Goal: Task Accomplishment & Management: Manage account settings

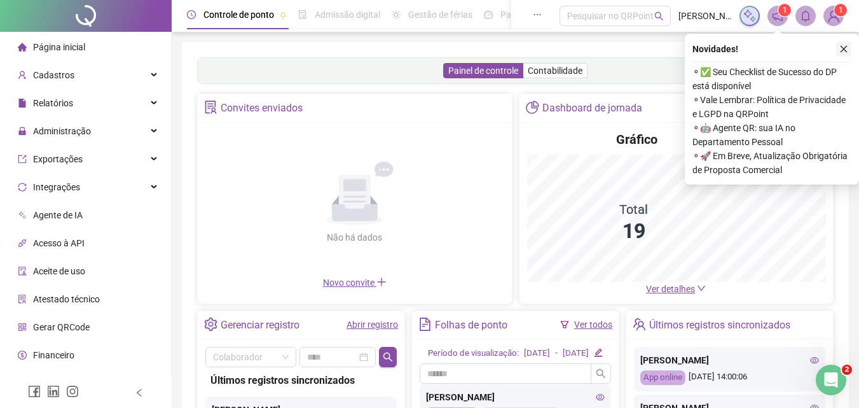
click at [841, 44] on button "button" at bounding box center [843, 48] width 15 height 15
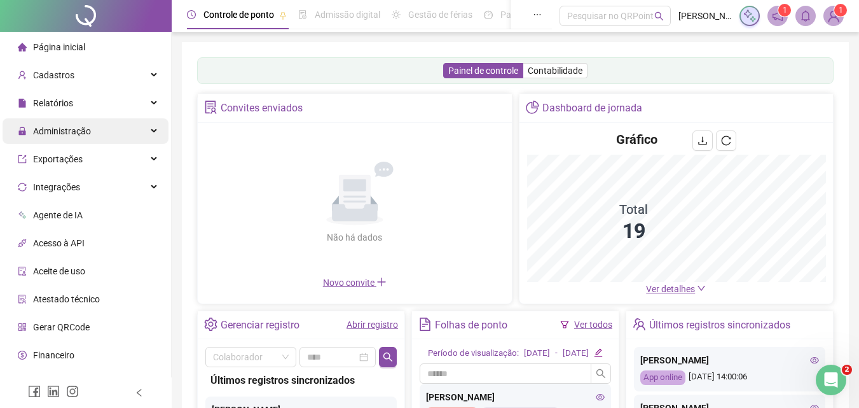
click at [63, 128] on span "Administração" at bounding box center [62, 131] width 58 height 10
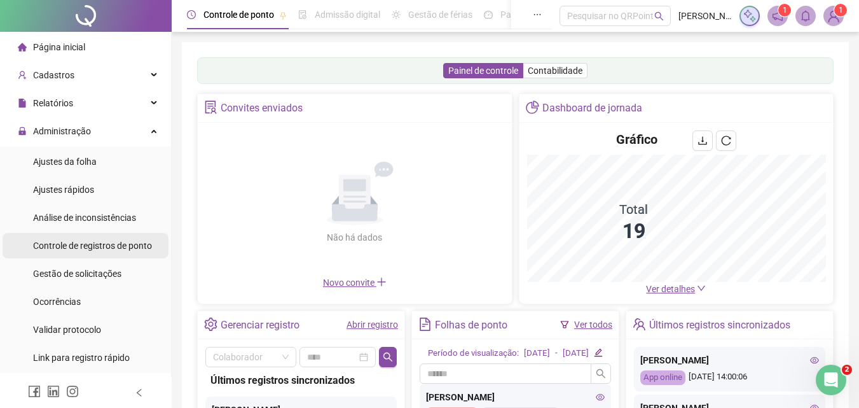
click at [91, 268] on span "Gestão de solicitações" at bounding box center [77, 273] width 88 height 10
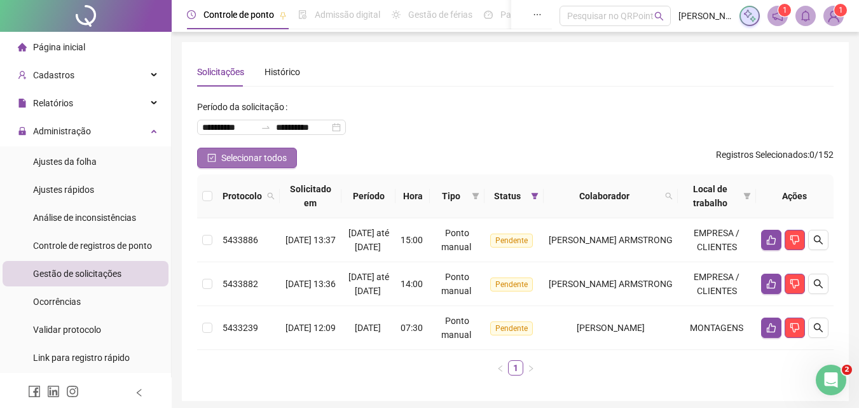
click at [250, 161] on span "Selecionar todos" at bounding box center [254, 158] width 66 height 14
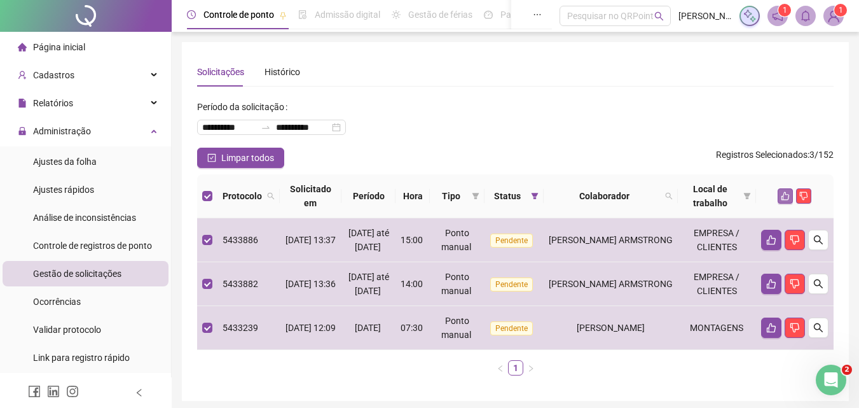
click at [785, 195] on icon "like" at bounding box center [785, 195] width 9 height 9
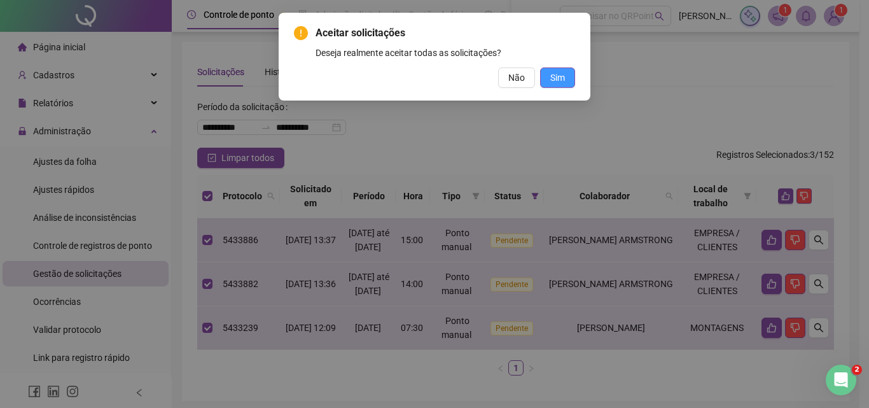
click at [551, 79] on span "Sim" at bounding box center [557, 78] width 15 height 14
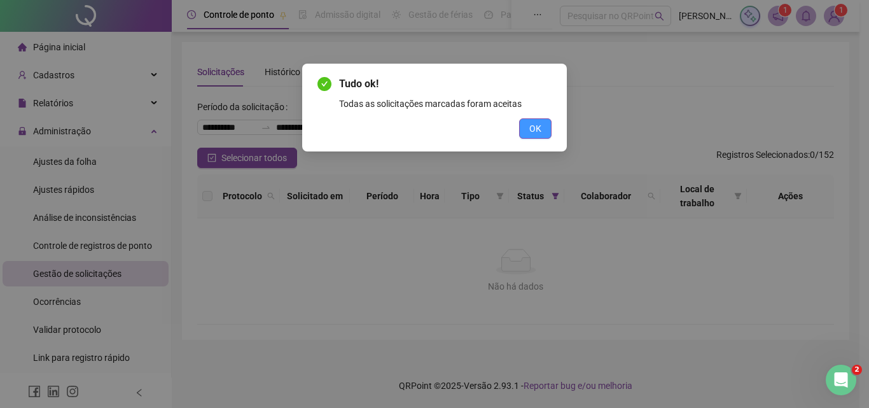
click at [534, 125] on span "OK" at bounding box center [535, 128] width 12 height 14
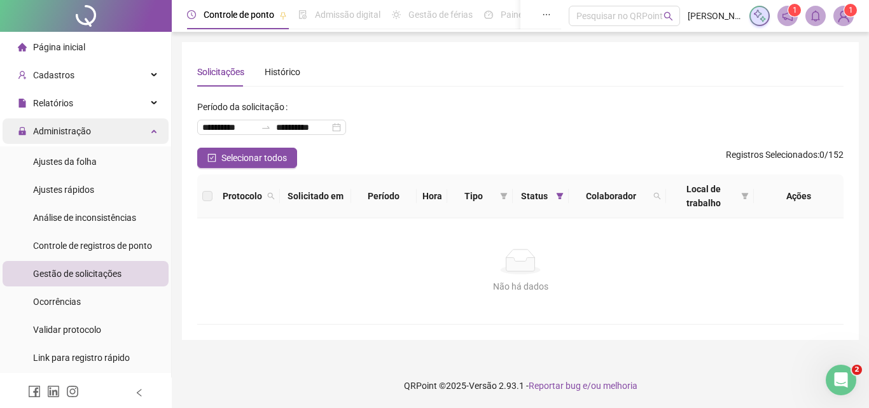
click at [54, 126] on span "Administração" at bounding box center [62, 131] width 58 height 10
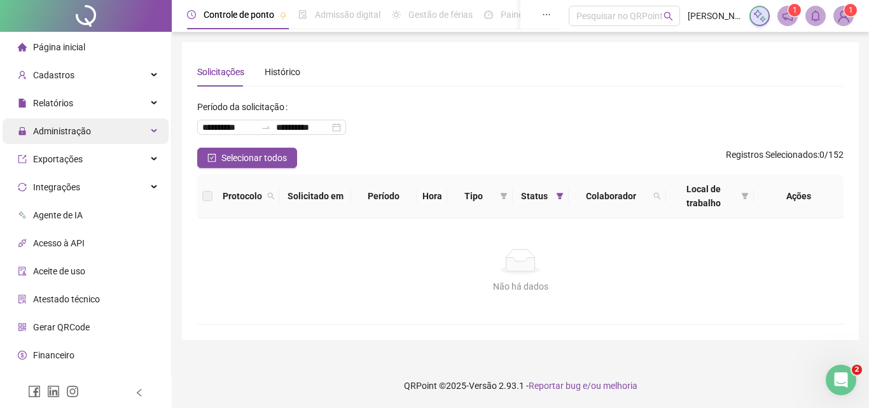
click at [80, 131] on span "Administração" at bounding box center [62, 131] width 58 height 10
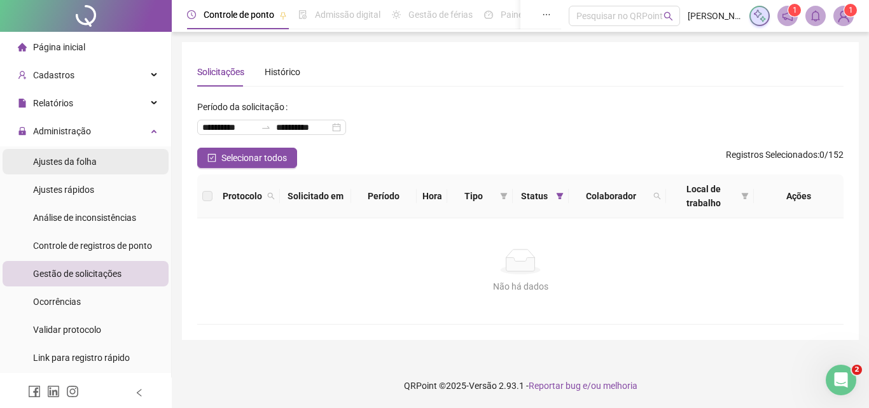
click at [81, 163] on span "Ajustes da folha" at bounding box center [65, 161] width 64 height 10
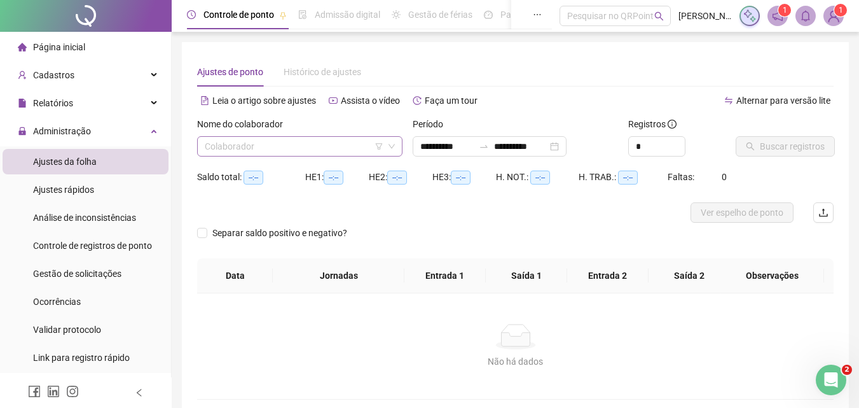
type input "**********"
click at [467, 142] on input "**********" at bounding box center [446, 146] width 53 height 14
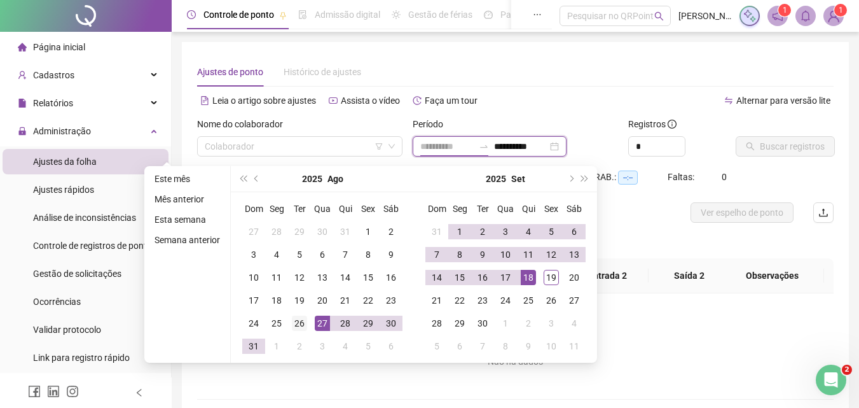
type input "**********"
click at [300, 325] on div "26" at bounding box center [299, 322] width 15 height 15
type input "**********"
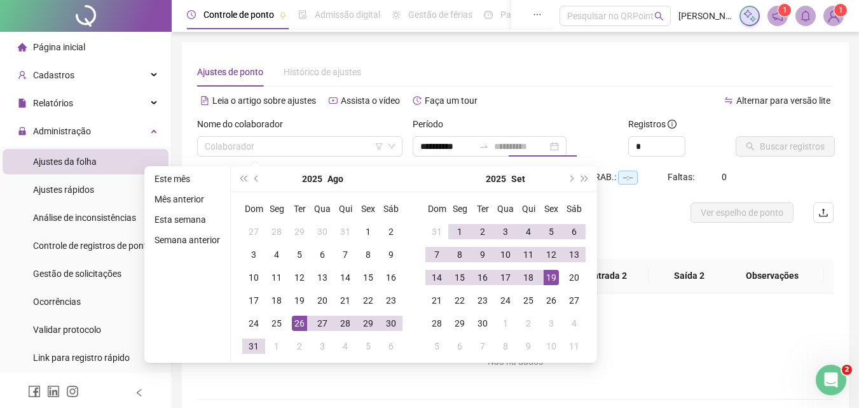
click at [548, 279] on div "19" at bounding box center [551, 277] width 15 height 15
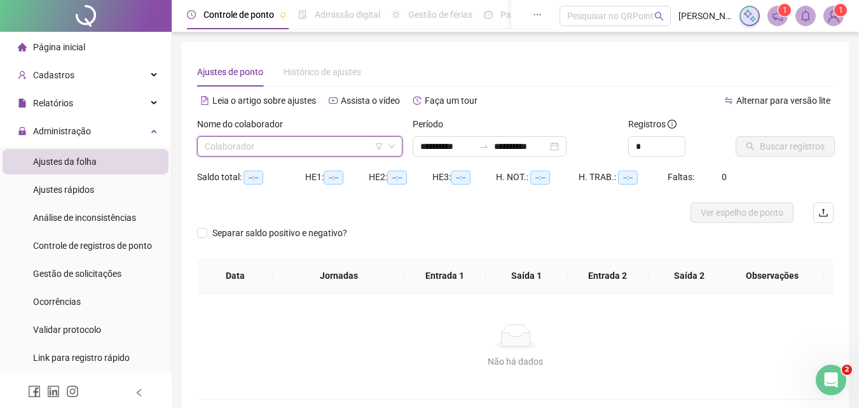
click at [282, 141] on input "search" at bounding box center [294, 146] width 179 height 19
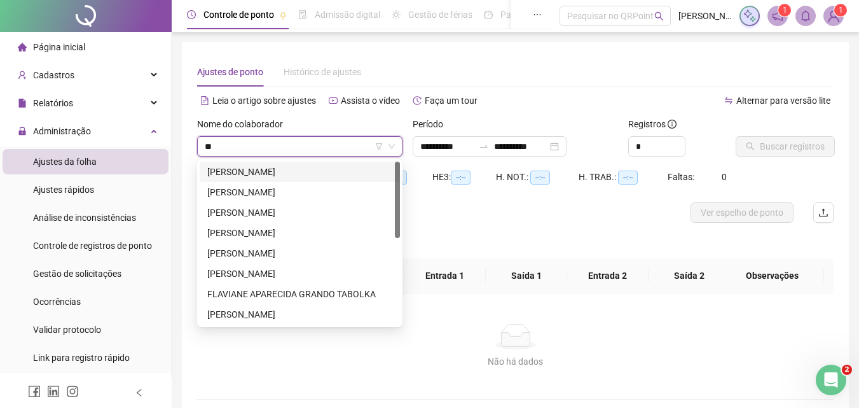
type input "***"
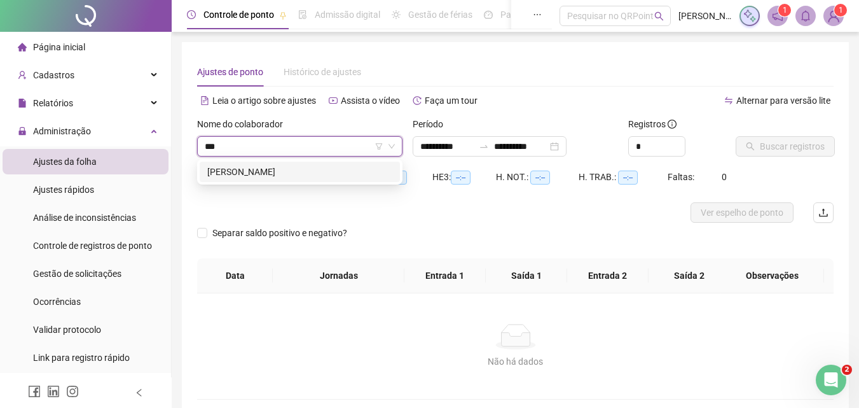
click at [286, 174] on div "[PERSON_NAME]" at bounding box center [299, 172] width 185 height 14
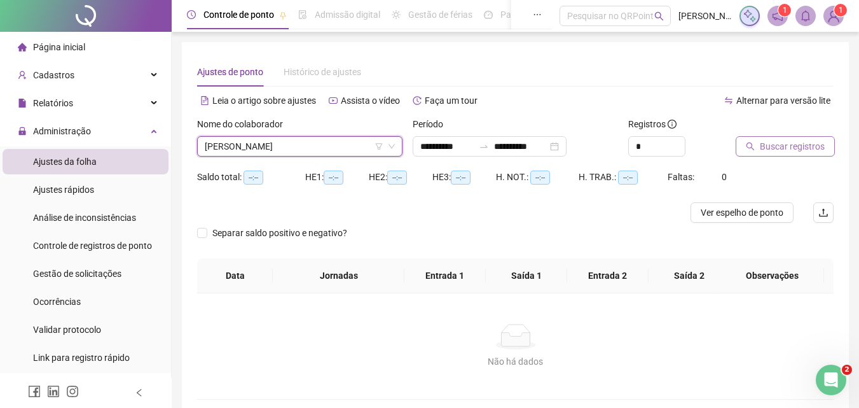
click at [798, 143] on span "Buscar registros" at bounding box center [792, 146] width 65 height 14
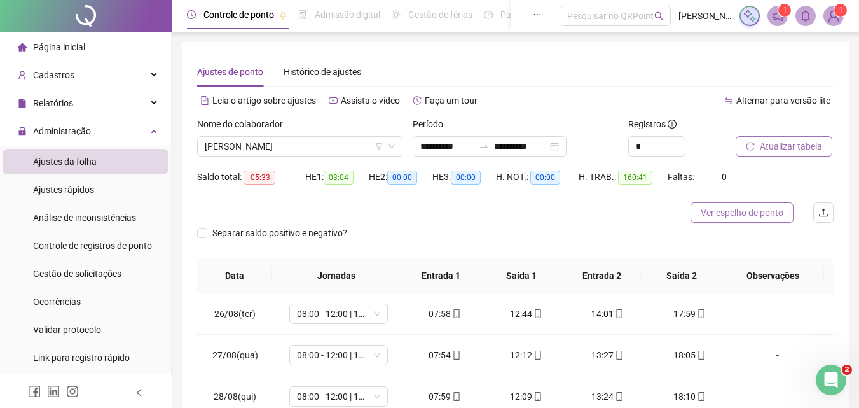
click at [758, 211] on span "Ver espelho de ponto" at bounding box center [742, 212] width 83 height 14
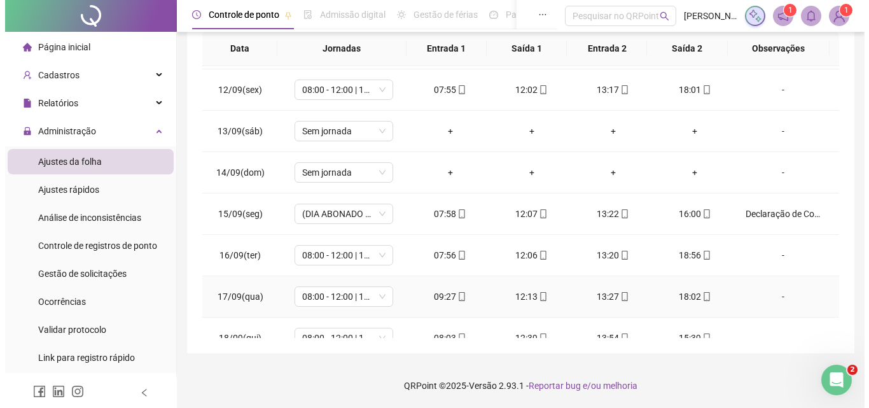
scroll to position [762, 0]
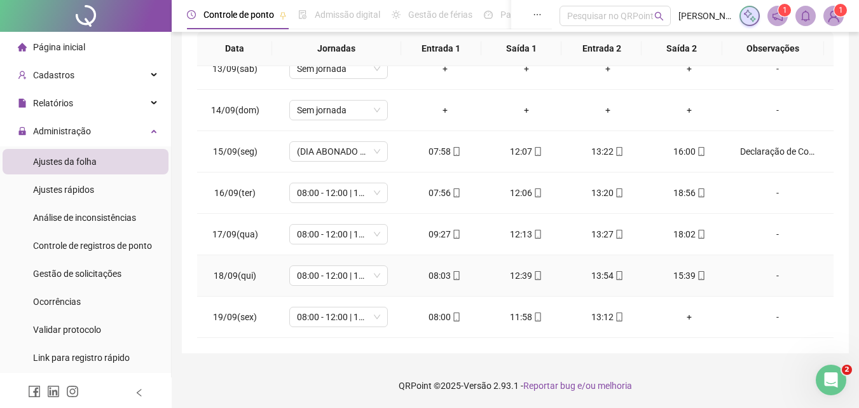
click at [770, 273] on div "-" at bounding box center [777, 275] width 75 height 14
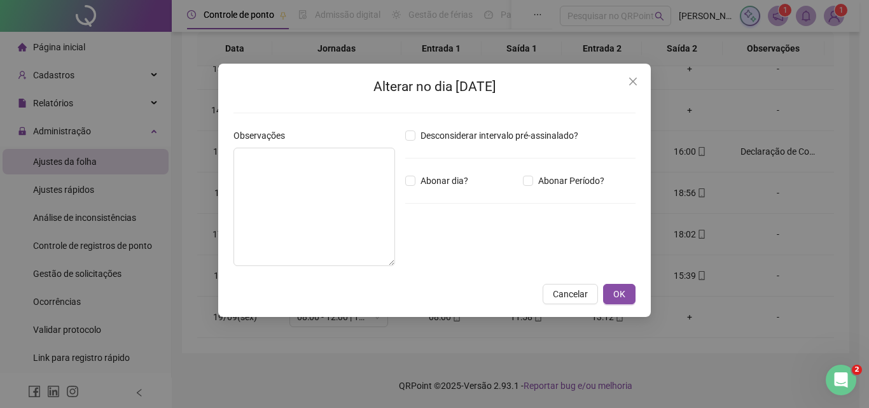
click at [567, 173] on div "Desconsiderar intervalo pré-assinalado? Abonar dia? Abonar Período? Horas a abo…" at bounding box center [520, 202] width 240 height 148
click at [565, 176] on span "Abonar Período?" at bounding box center [571, 181] width 76 height 14
click at [442, 250] on input "*****" at bounding box center [438, 250] width 51 height 15
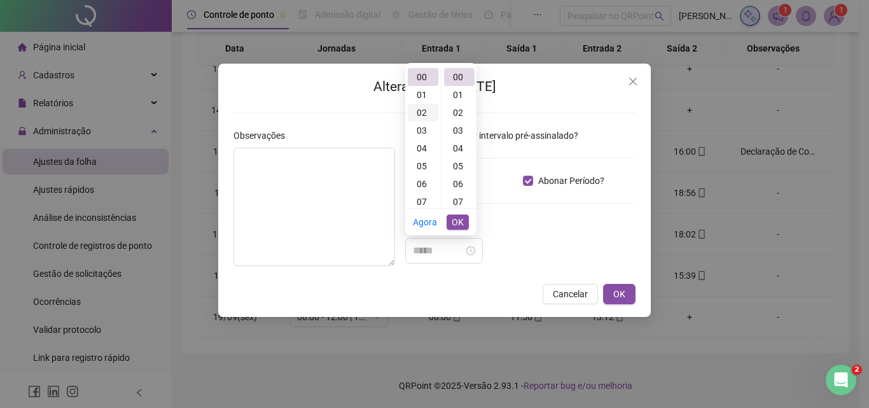
click at [420, 110] on div "02" at bounding box center [423, 113] width 31 height 18
click at [462, 224] on span "OK" at bounding box center [458, 222] width 12 height 14
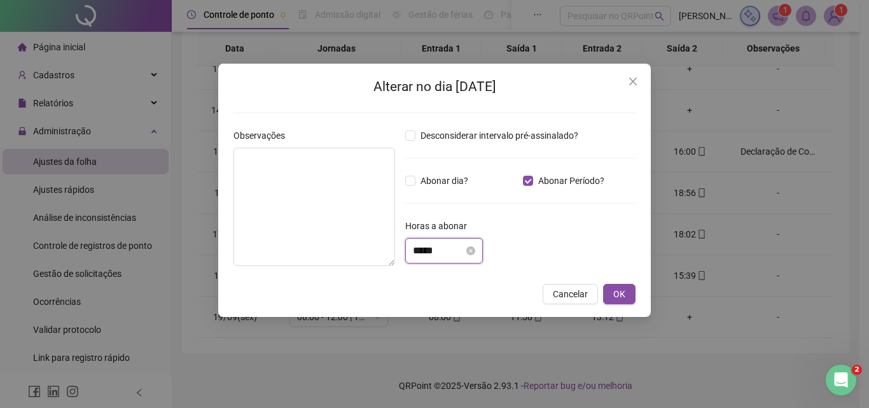
click at [443, 252] on input "*****" at bounding box center [438, 250] width 51 height 15
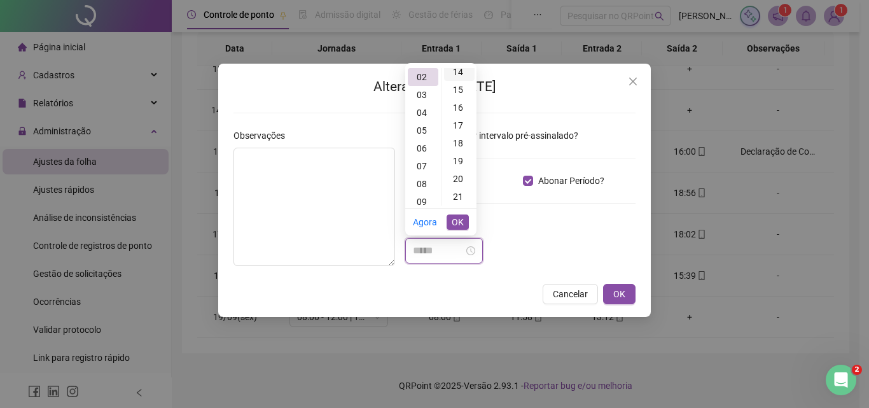
scroll to position [382, 0]
click at [458, 122] on div "24" at bounding box center [459, 123] width 31 height 18
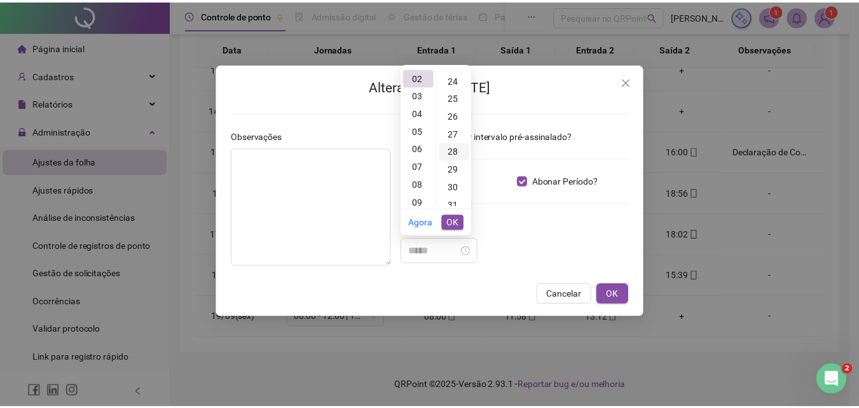
scroll to position [427, 0]
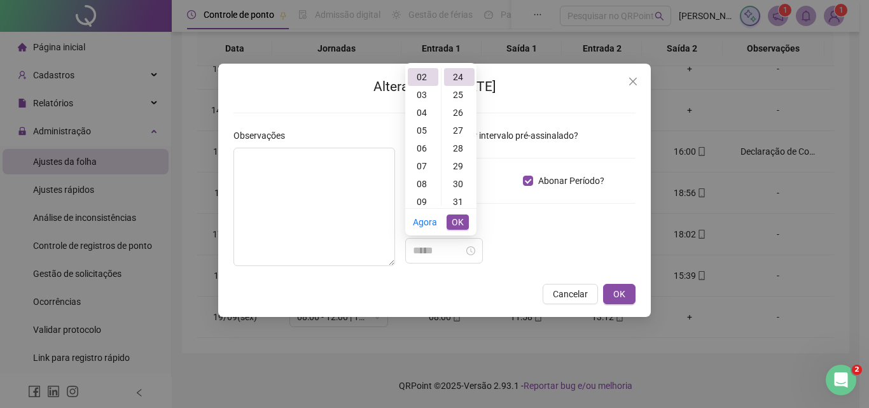
type input "*****"
click at [464, 225] on button "OK" at bounding box center [458, 221] width 22 height 15
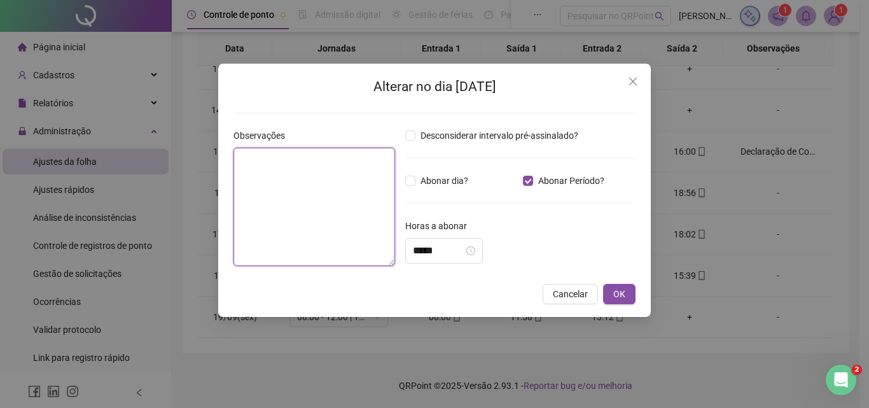
click at [327, 214] on textarea at bounding box center [314, 207] width 162 height 118
type textarea "**********"
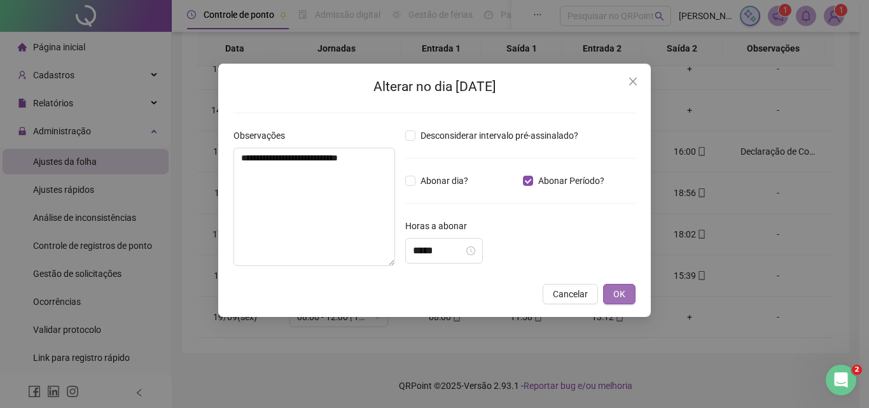
click at [616, 297] on span "OK" at bounding box center [619, 294] width 12 height 14
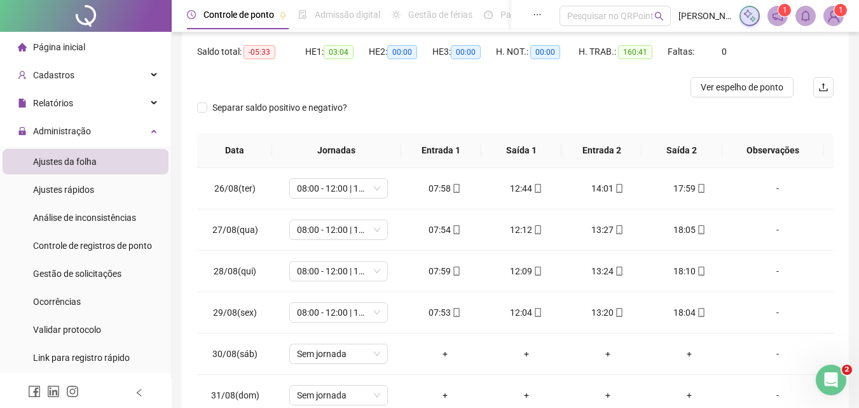
scroll to position [0, 0]
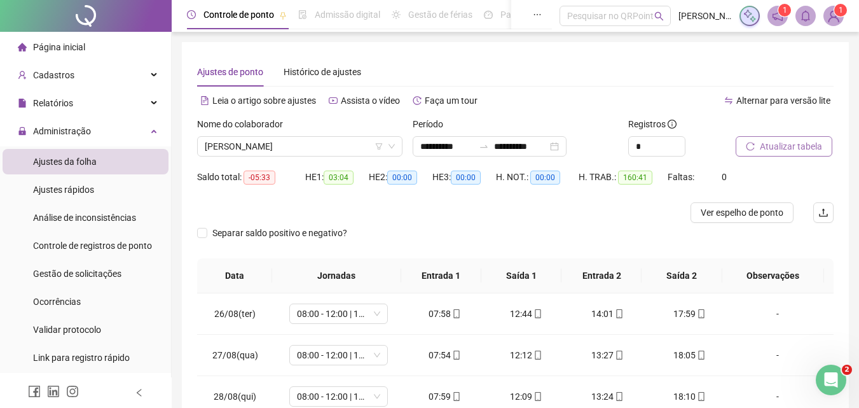
click at [783, 141] on span "Atualizar tabela" at bounding box center [791, 146] width 62 height 14
click at [760, 209] on span "Ver espelho de ponto" at bounding box center [742, 212] width 83 height 14
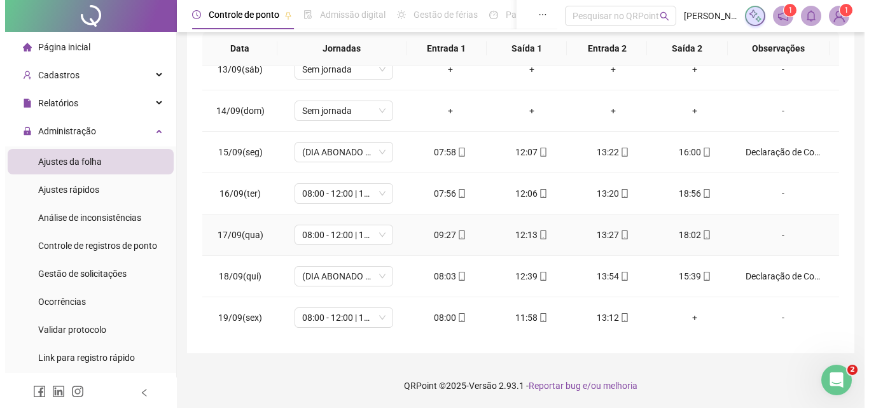
scroll to position [762, 0]
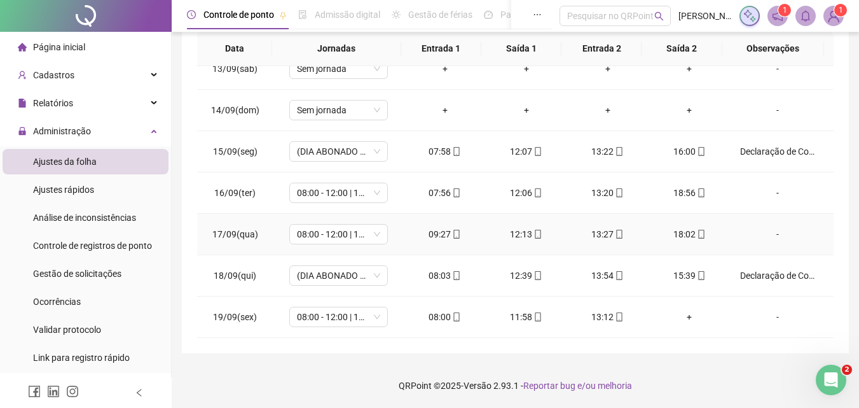
click at [771, 231] on div "-" at bounding box center [777, 234] width 75 height 14
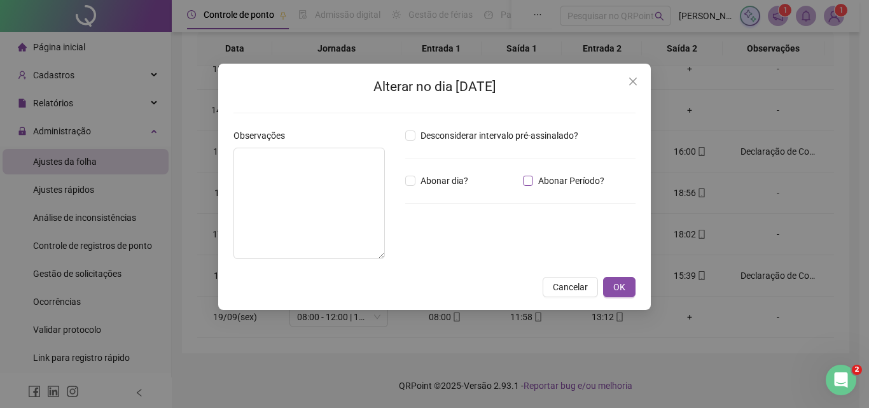
click at [562, 177] on span "Abonar Período?" at bounding box center [571, 181] width 76 height 14
click at [544, 178] on span "Abonar Período?" at bounding box center [571, 181] width 76 height 14
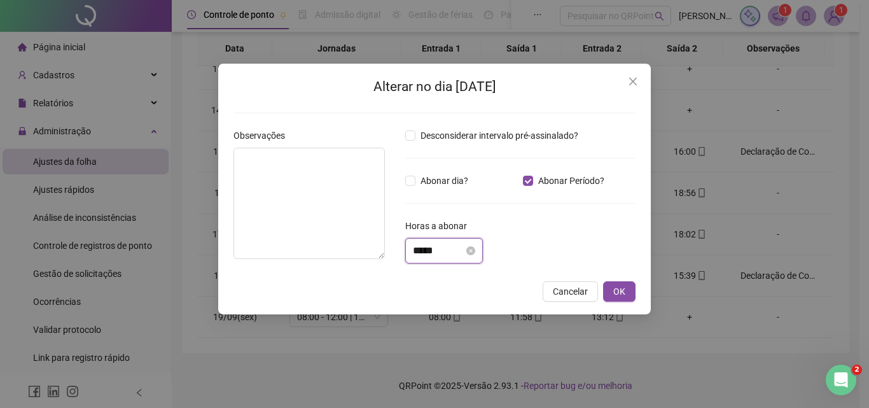
drag, startPoint x: 419, startPoint y: 251, endPoint x: 426, endPoint y: 241, distance: 12.7
click at [418, 251] on input "*****" at bounding box center [438, 250] width 51 height 15
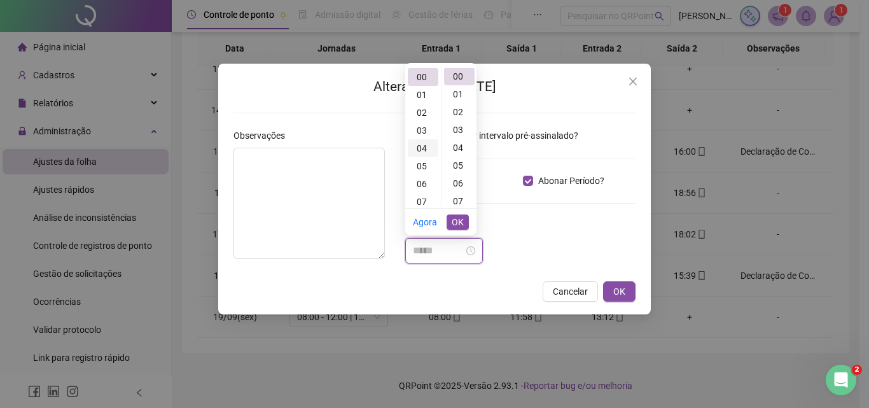
scroll to position [0, 0]
click at [420, 94] on div "01" at bounding box center [423, 95] width 31 height 18
click at [456, 221] on span "OK" at bounding box center [458, 222] width 12 height 14
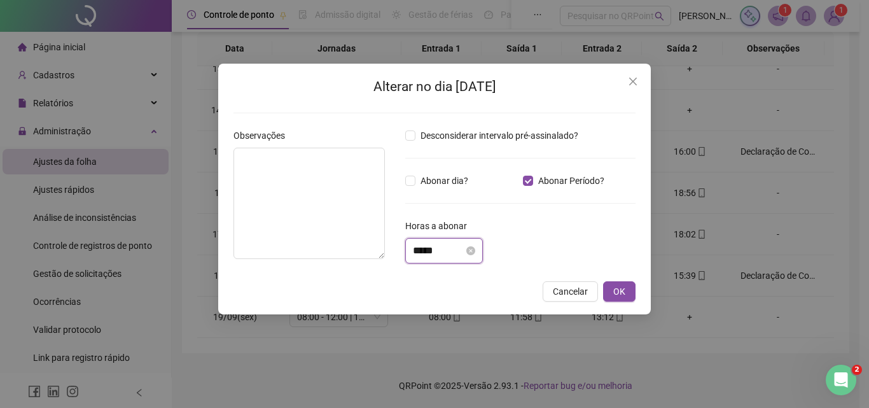
drag, startPoint x: 445, startPoint y: 254, endPoint x: 451, endPoint y: 246, distance: 10.6
click at [446, 254] on input "*****" at bounding box center [438, 250] width 51 height 15
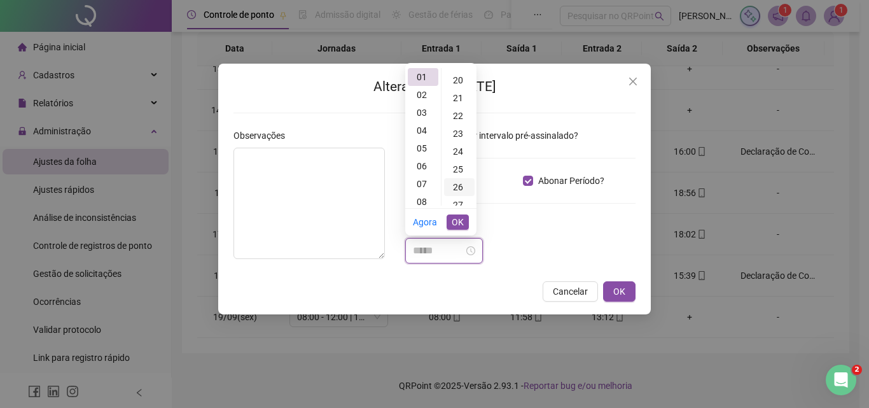
scroll to position [382, 0]
click at [457, 123] on div "24" at bounding box center [459, 123] width 31 height 18
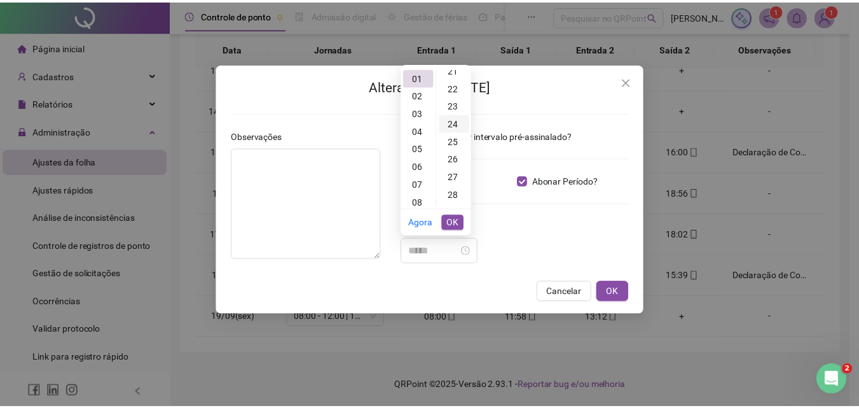
scroll to position [427, 0]
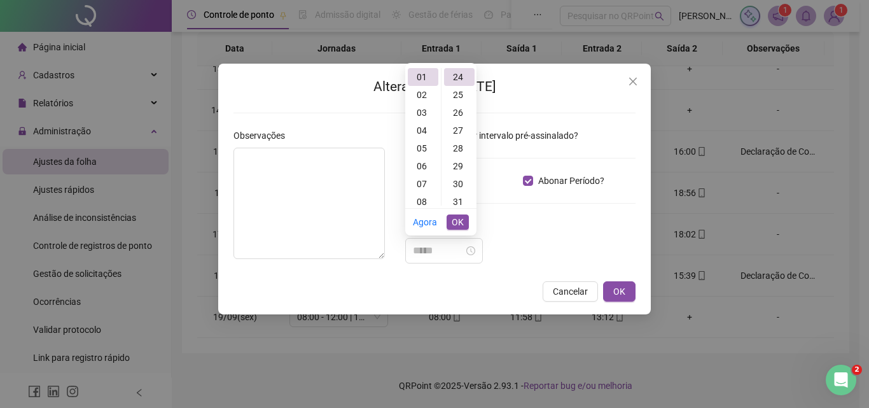
type input "*****"
click at [462, 222] on span "OK" at bounding box center [458, 222] width 12 height 14
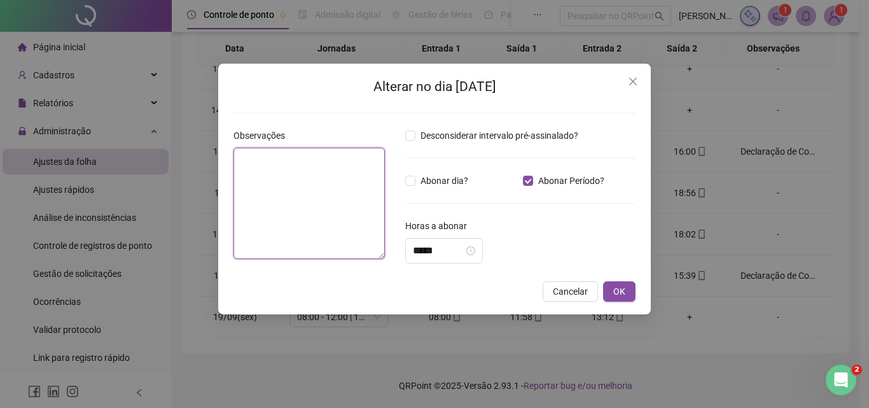
click at [318, 204] on textarea at bounding box center [308, 203] width 151 height 111
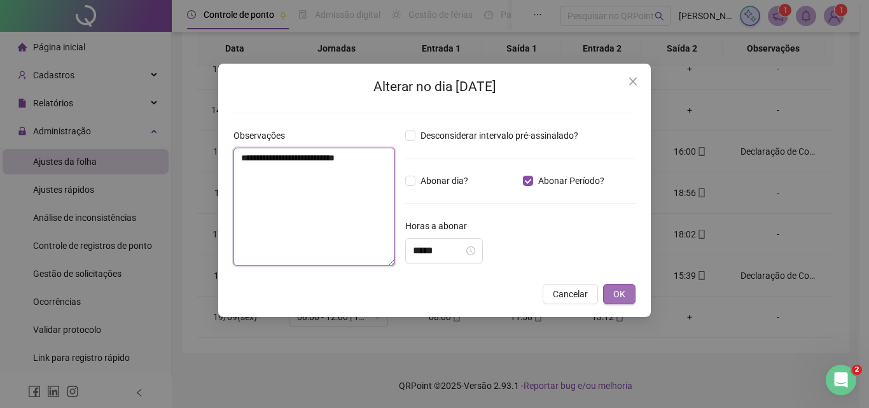
type textarea "**********"
click at [615, 289] on span "OK" at bounding box center [619, 294] width 12 height 14
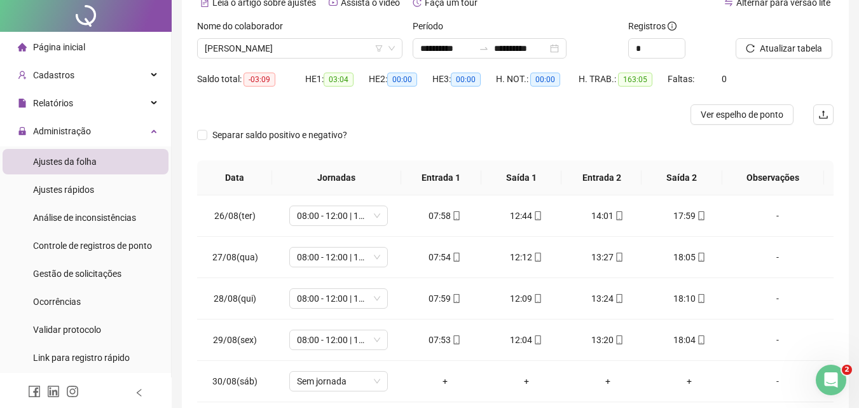
scroll to position [0, 0]
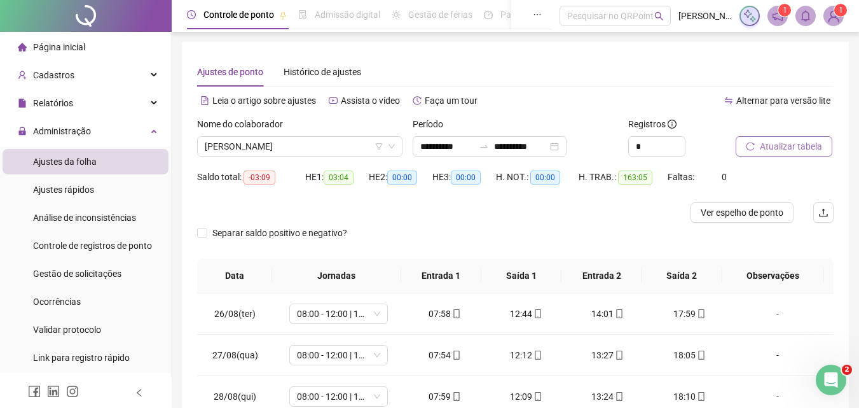
click at [779, 147] on span "Atualizar tabela" at bounding box center [791, 146] width 62 height 14
click at [733, 214] on span "Ver espelho de ponto" at bounding box center [742, 212] width 83 height 14
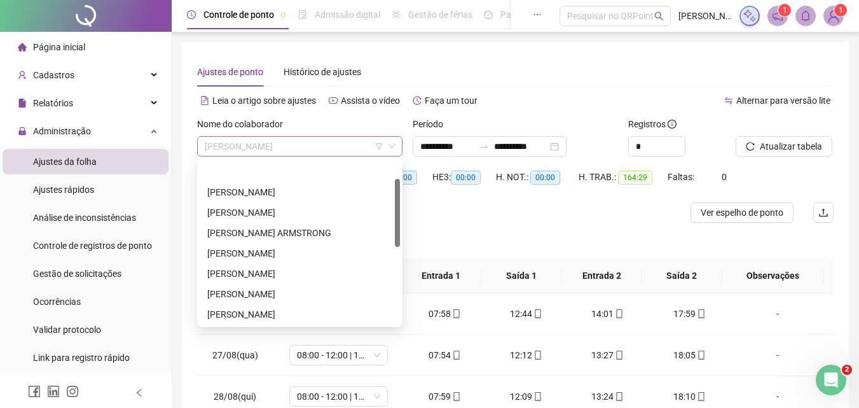
click at [322, 144] on span "[PERSON_NAME]" at bounding box center [300, 146] width 190 height 19
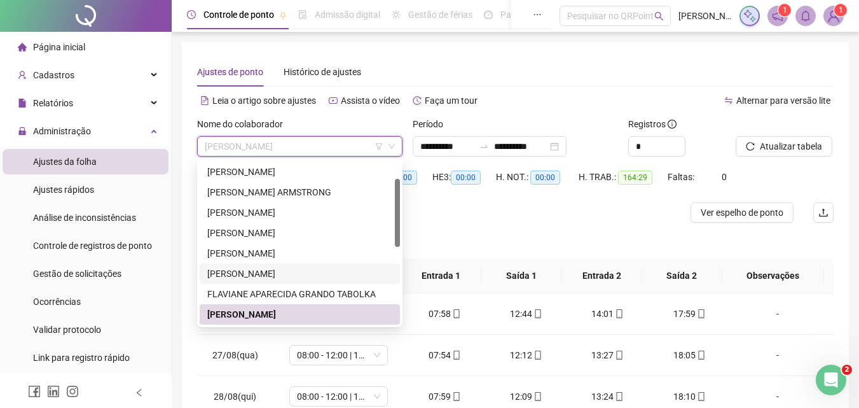
click at [275, 274] on div "[PERSON_NAME]" at bounding box center [299, 274] width 185 height 14
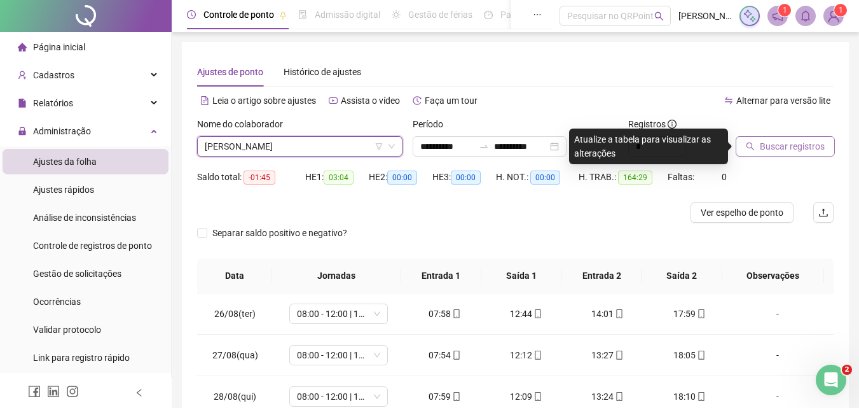
click at [784, 152] on span "Buscar registros" at bounding box center [792, 146] width 65 height 14
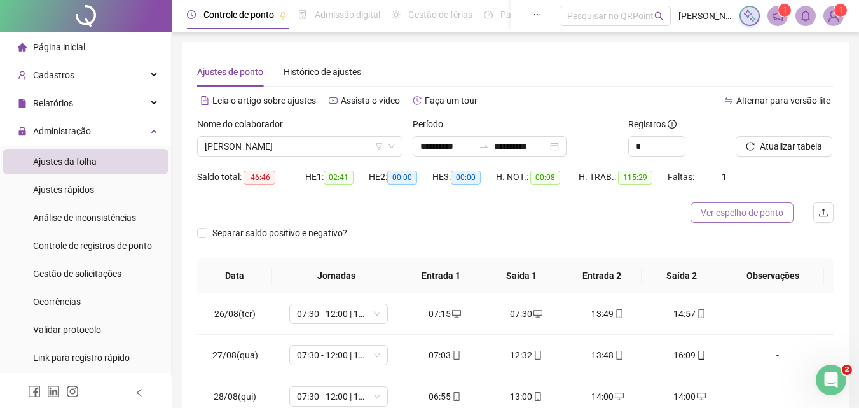
click at [734, 212] on span "Ver espelho de ponto" at bounding box center [742, 212] width 83 height 14
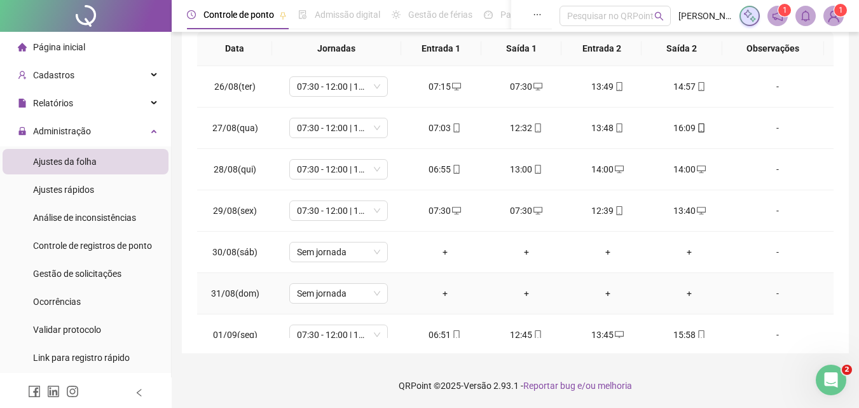
scroll to position [0, 0]
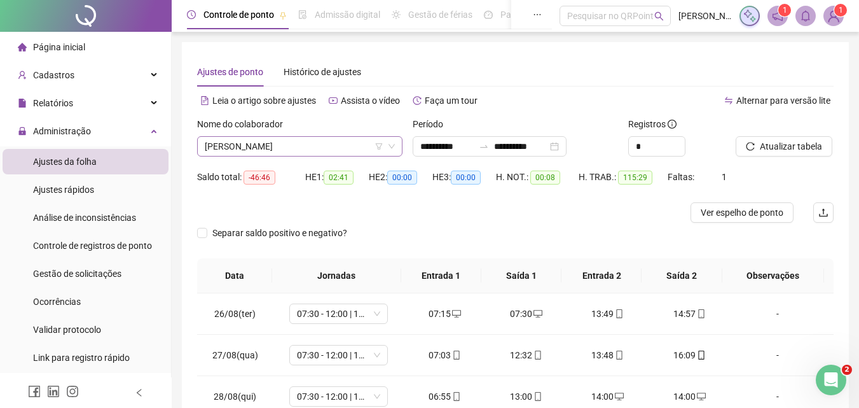
click at [352, 142] on span "[PERSON_NAME]" at bounding box center [300, 146] width 190 height 19
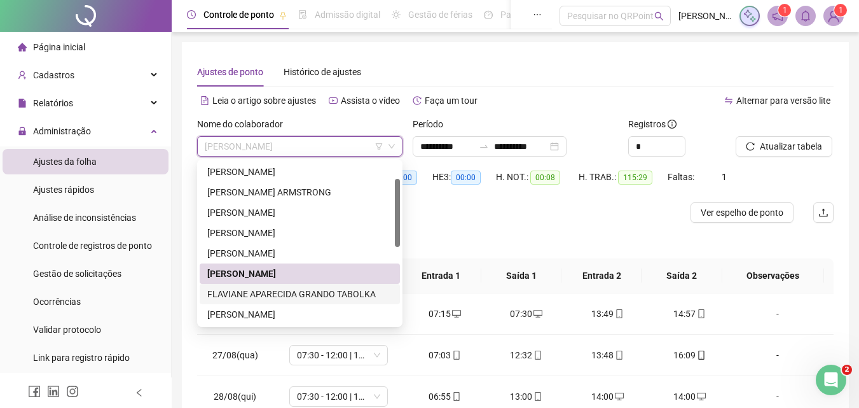
click at [304, 295] on div "FLAVIANE APARECIDA GRANDO TABOLKA" at bounding box center [299, 294] width 185 height 14
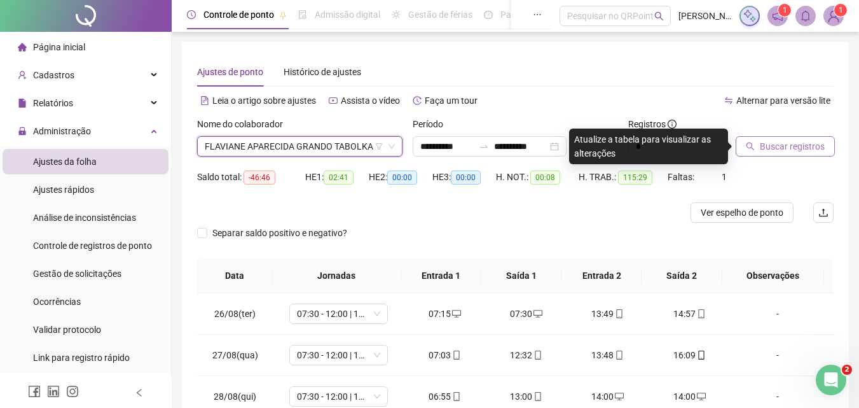
click at [790, 144] on span "Buscar registros" at bounding box center [792, 146] width 65 height 14
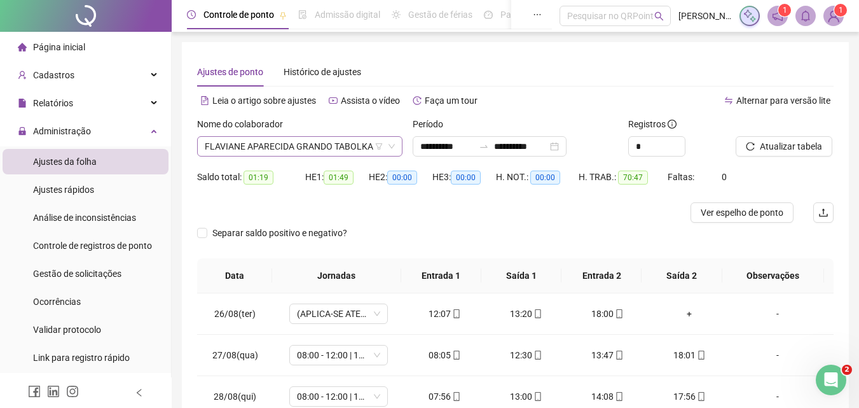
click at [338, 147] on span "FLAVIANE APARECIDA GRANDO TABOLKA" at bounding box center [300, 146] width 190 height 19
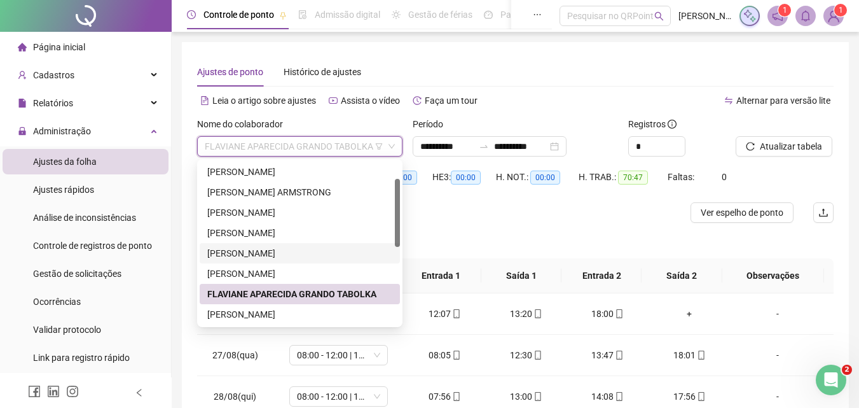
scroll to position [104, 0]
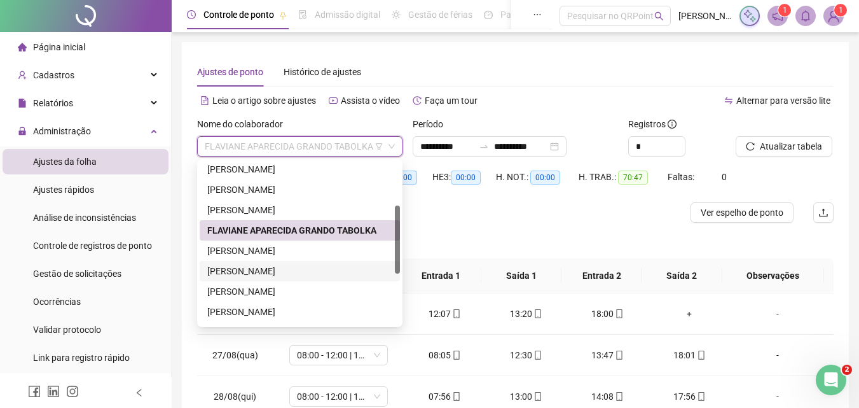
click at [248, 268] on div "[PERSON_NAME]" at bounding box center [299, 271] width 185 height 14
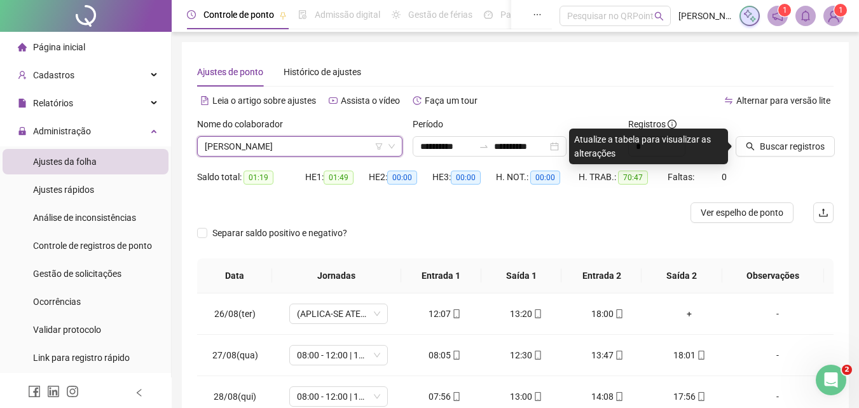
click at [301, 144] on span "[PERSON_NAME]" at bounding box center [300, 146] width 190 height 19
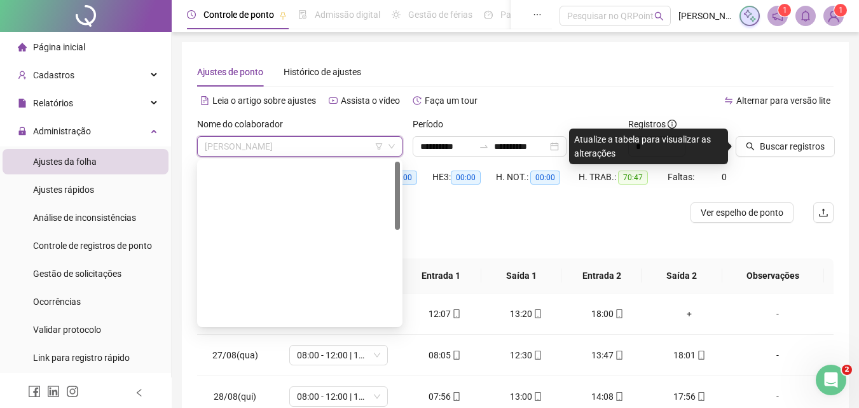
scroll to position [0, 0]
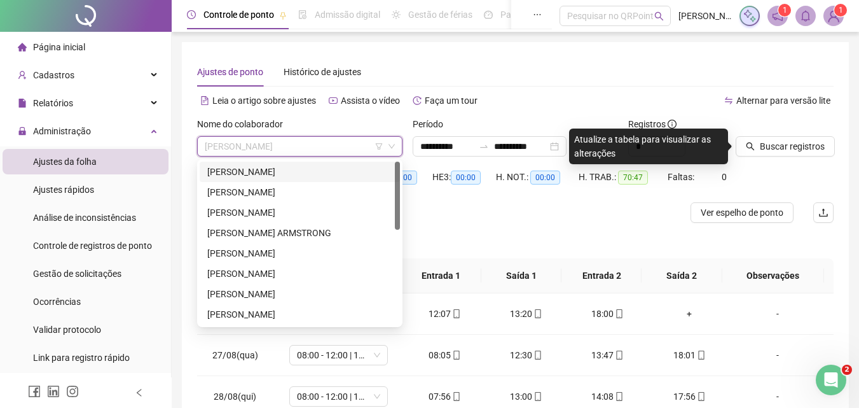
click at [289, 174] on div "[PERSON_NAME]" at bounding box center [299, 172] width 185 height 14
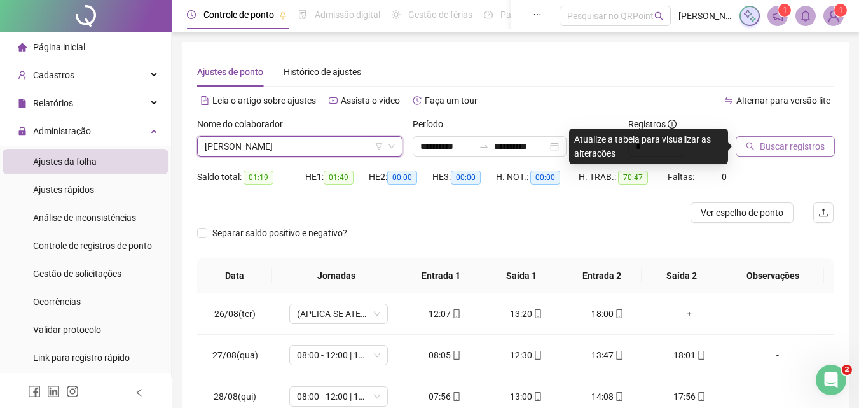
click at [785, 153] on button "Buscar registros" at bounding box center [785, 146] width 99 height 20
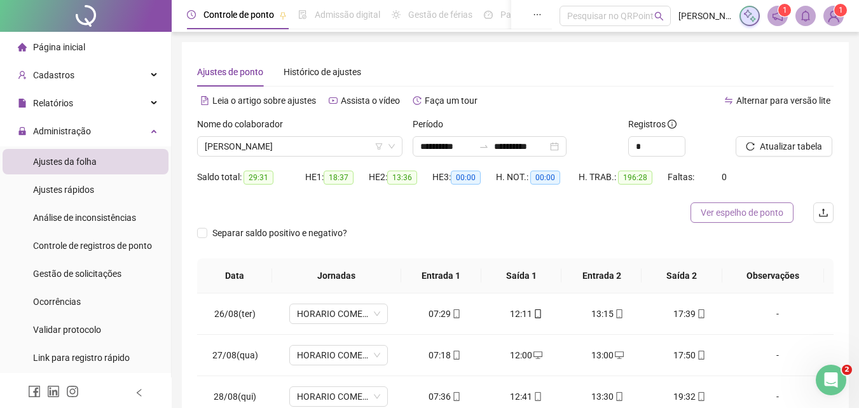
click at [735, 216] on span "Ver espelho de ponto" at bounding box center [742, 212] width 83 height 14
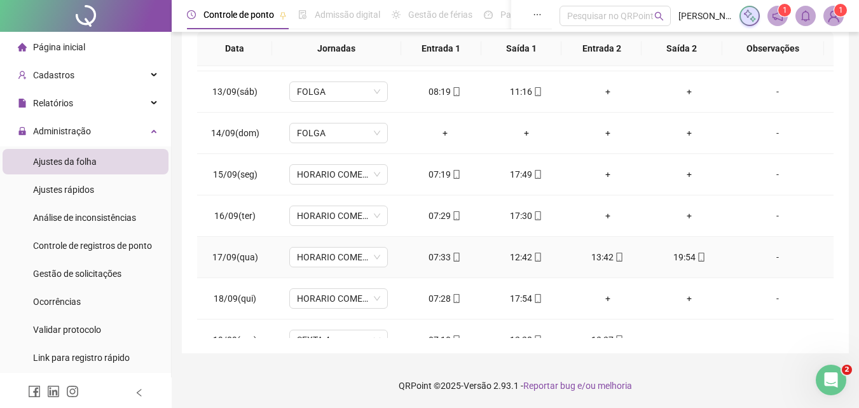
scroll to position [762, 0]
